Goal: Transaction & Acquisition: Purchase product/service

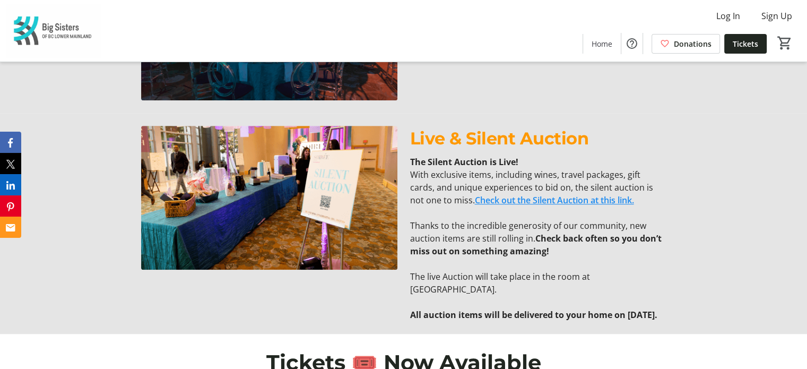
scroll to position [623, 0]
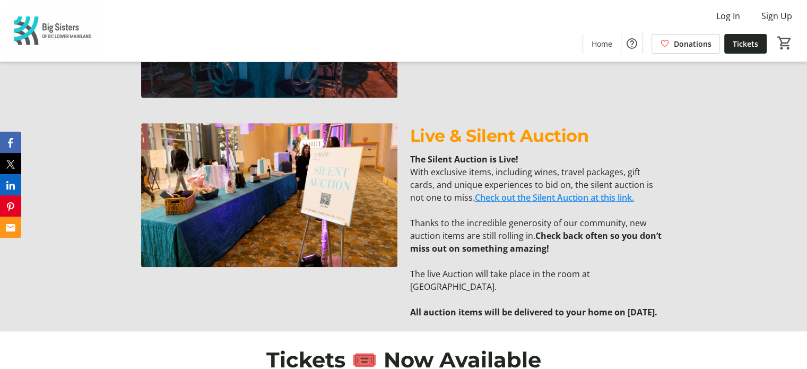
click at [529, 199] on link "Check out the Silent Auction at this link." at bounding box center [554, 197] width 159 height 12
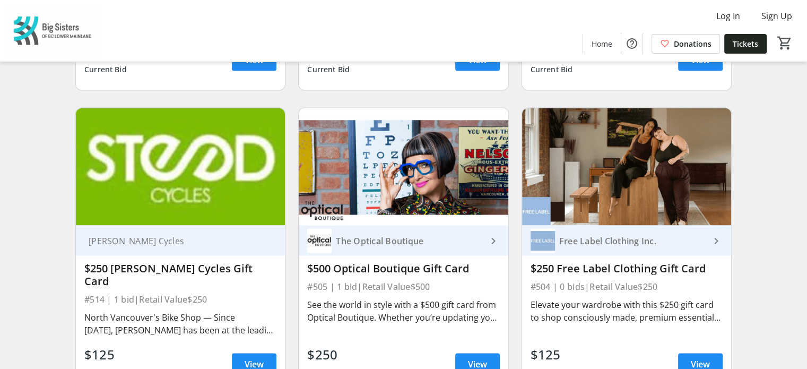
scroll to position [1837, 0]
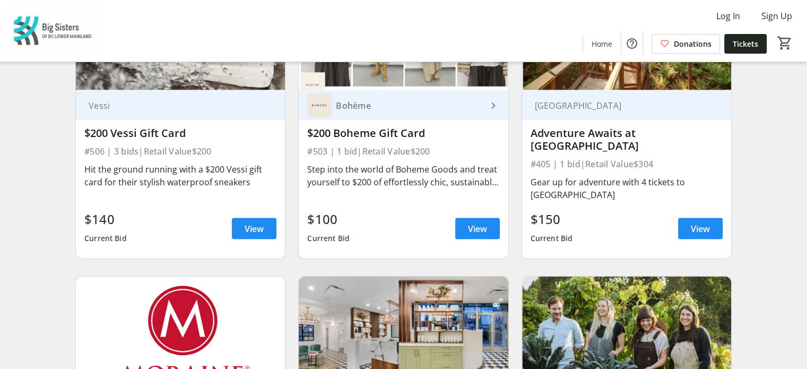
drag, startPoint x: 760, startPoint y: 226, endPoint x: 755, endPoint y: 205, distance: 22.2
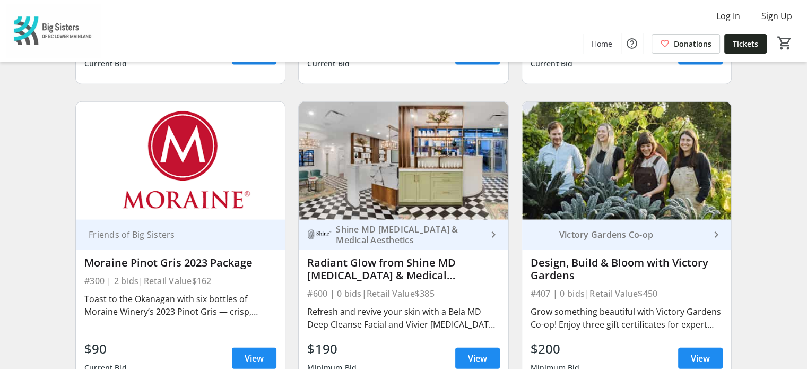
scroll to position [2455, 0]
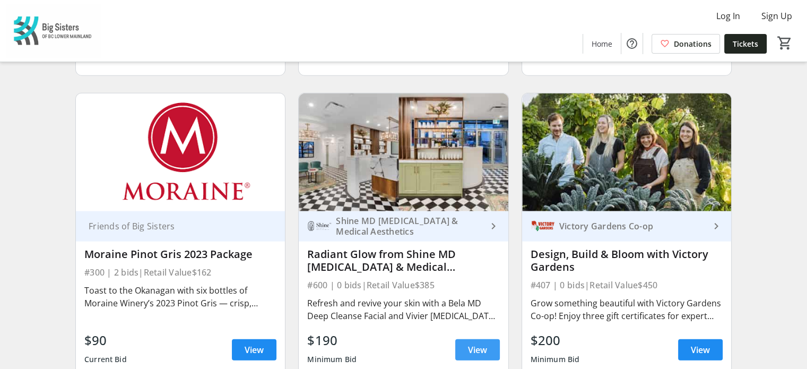
click at [458, 337] on span at bounding box center [477, 349] width 45 height 25
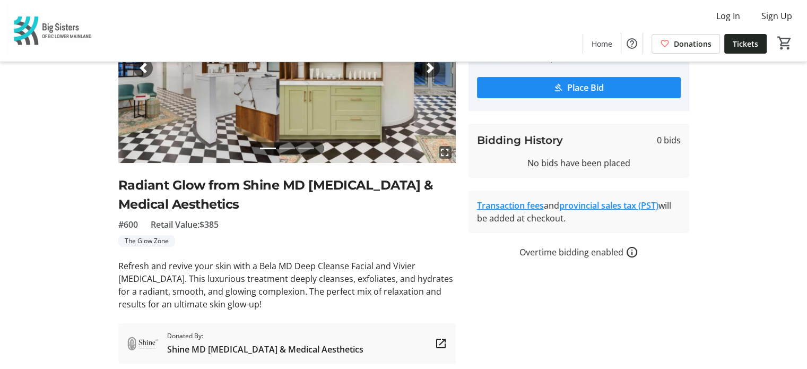
scroll to position [129, 0]
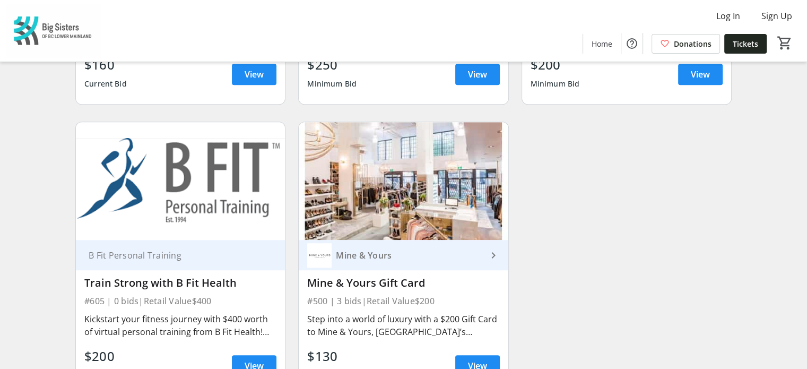
scroll to position [4845, 0]
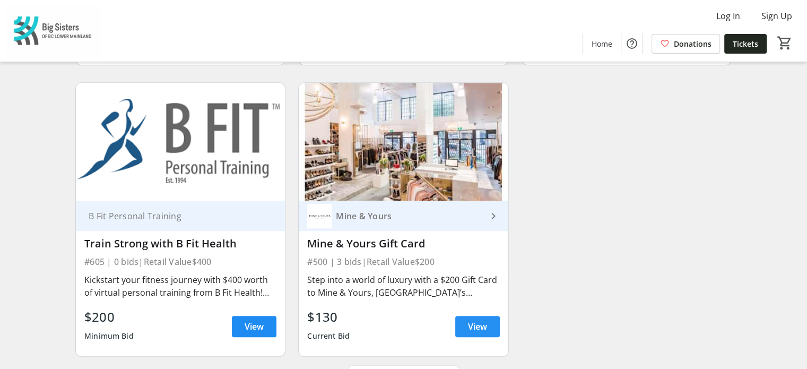
click at [468, 320] on span "View" at bounding box center [477, 326] width 19 height 13
